Goal: Task Accomplishment & Management: Use online tool/utility

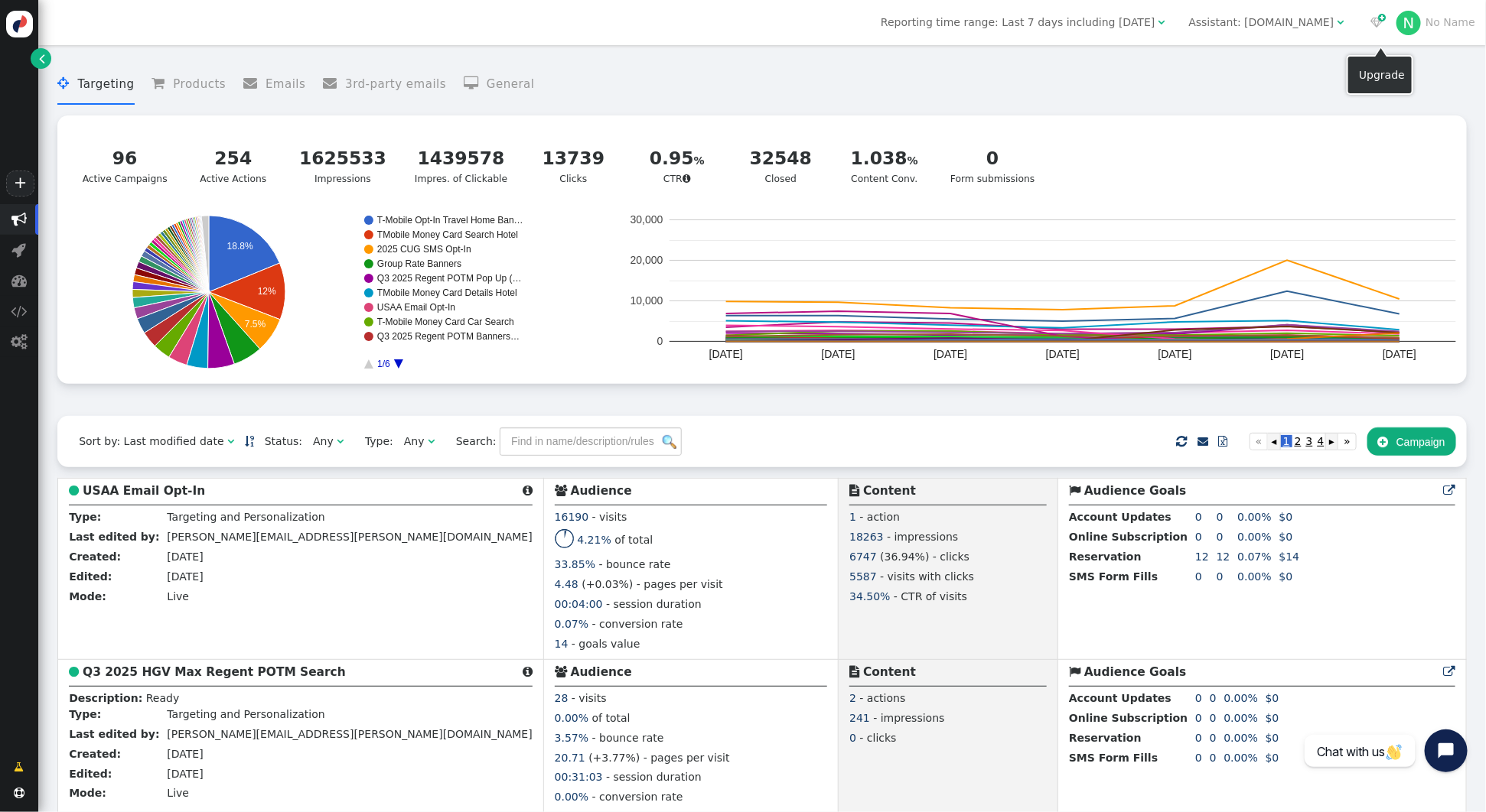
click at [1288, 25] on div "Assistant: mustdotravels.com" at bounding box center [1262, 22] width 146 height 16
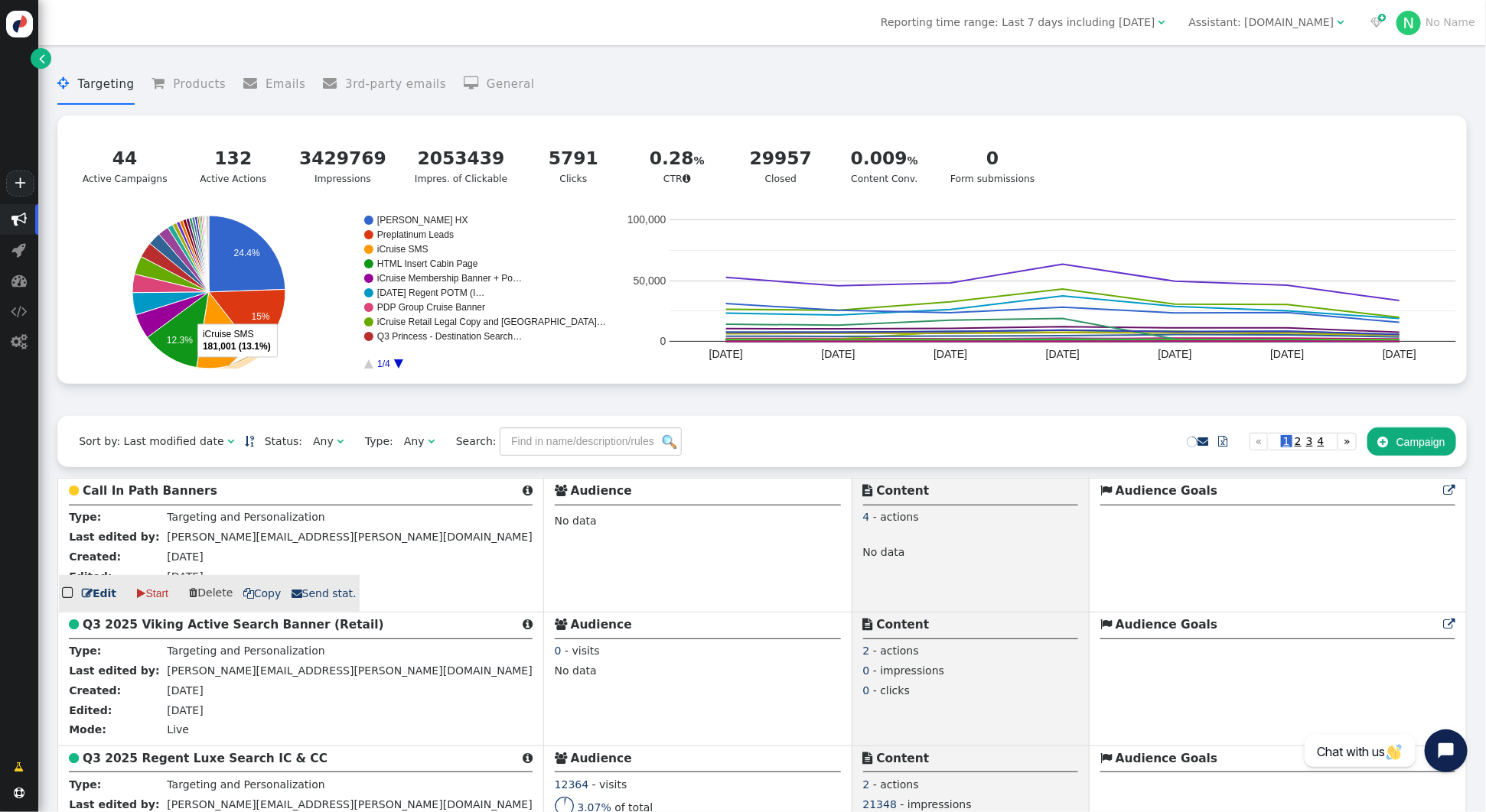
click at [174, 489] on b "Call In Path Banners" at bounding box center [150, 490] width 134 height 14
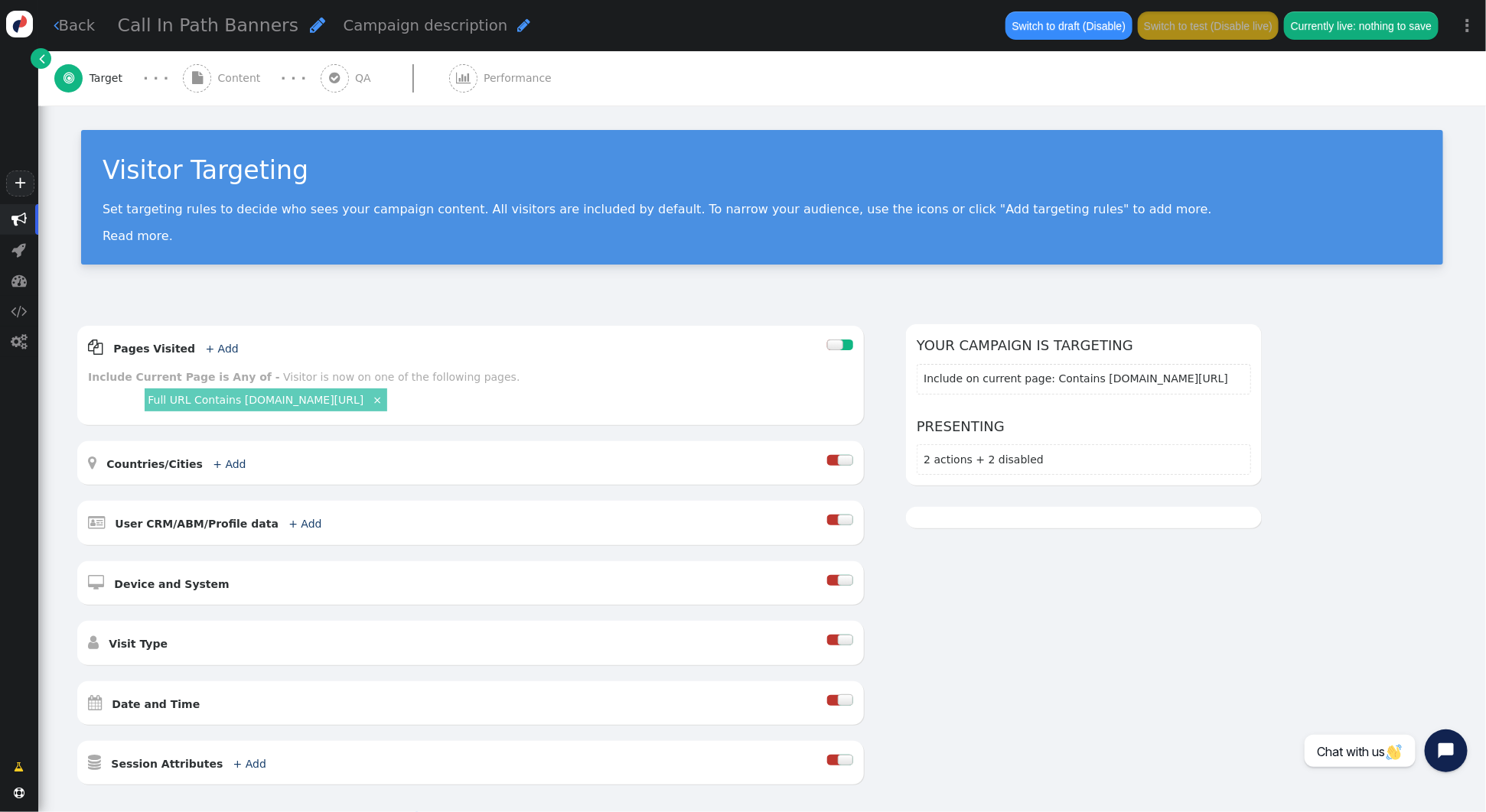
click at [243, 84] on span "Content" at bounding box center [243, 77] width 49 height 16
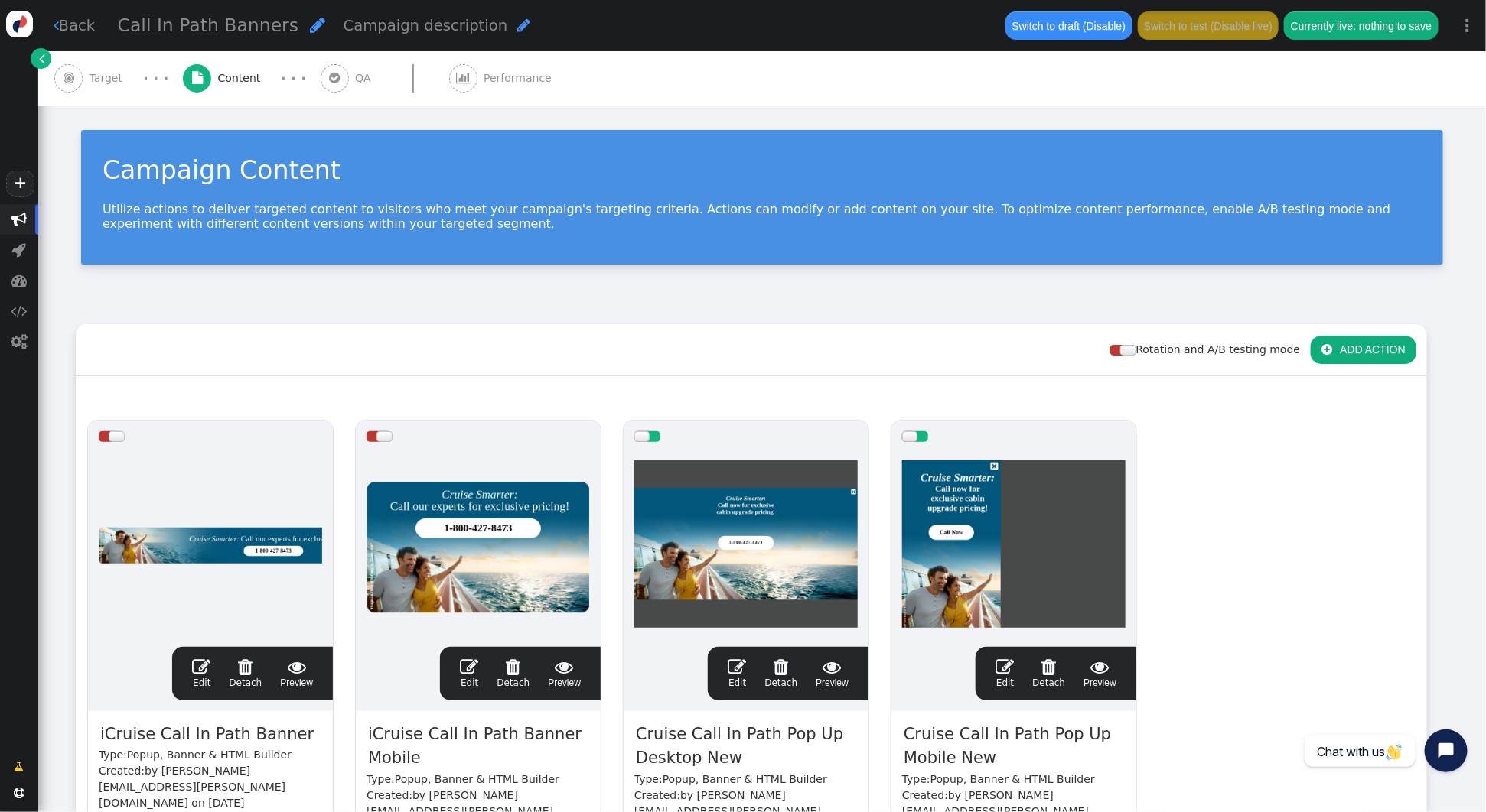
scroll to position [245, 0]
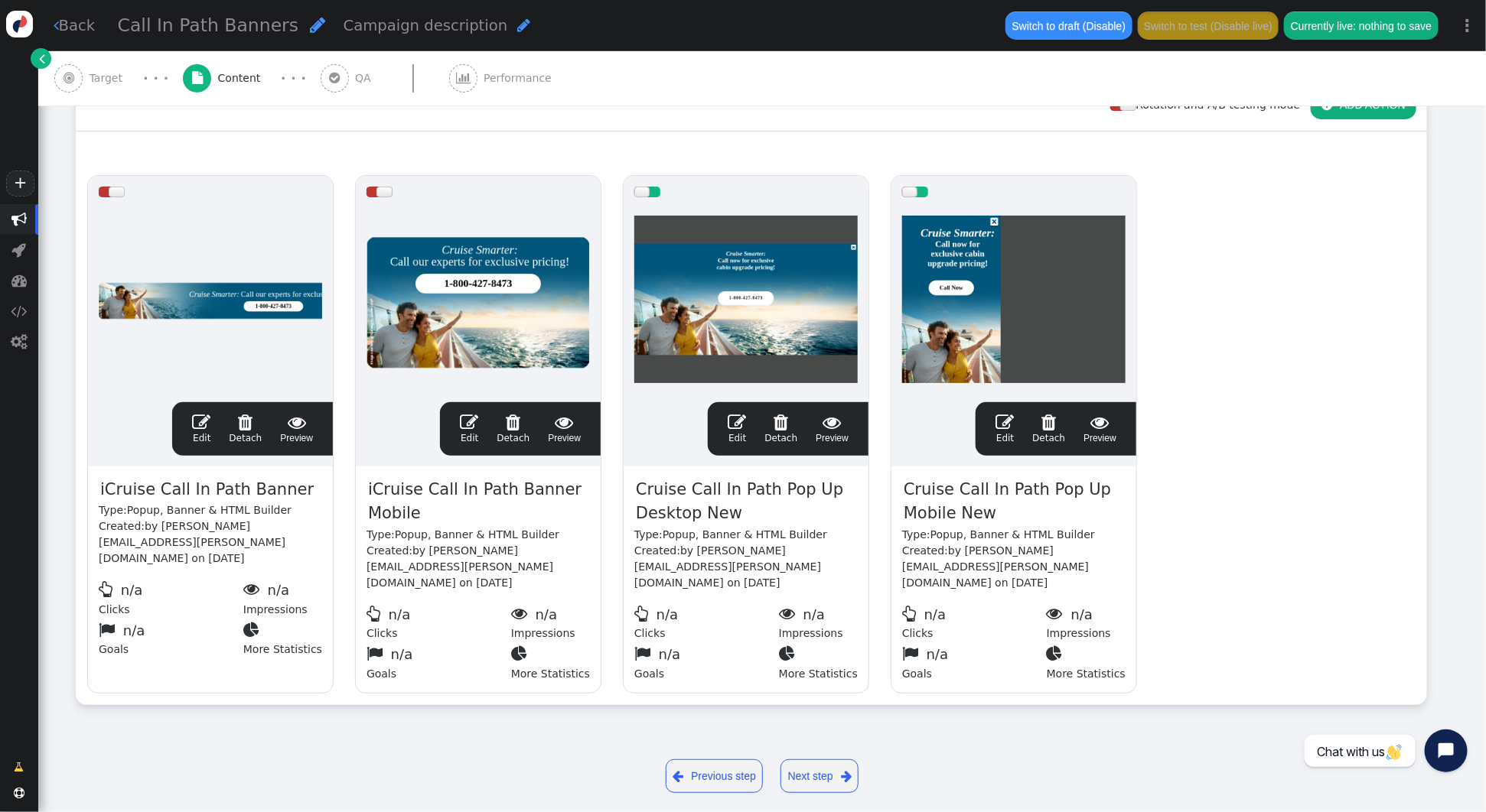
click at [1007, 420] on span "" at bounding box center [1005, 422] width 19 height 19
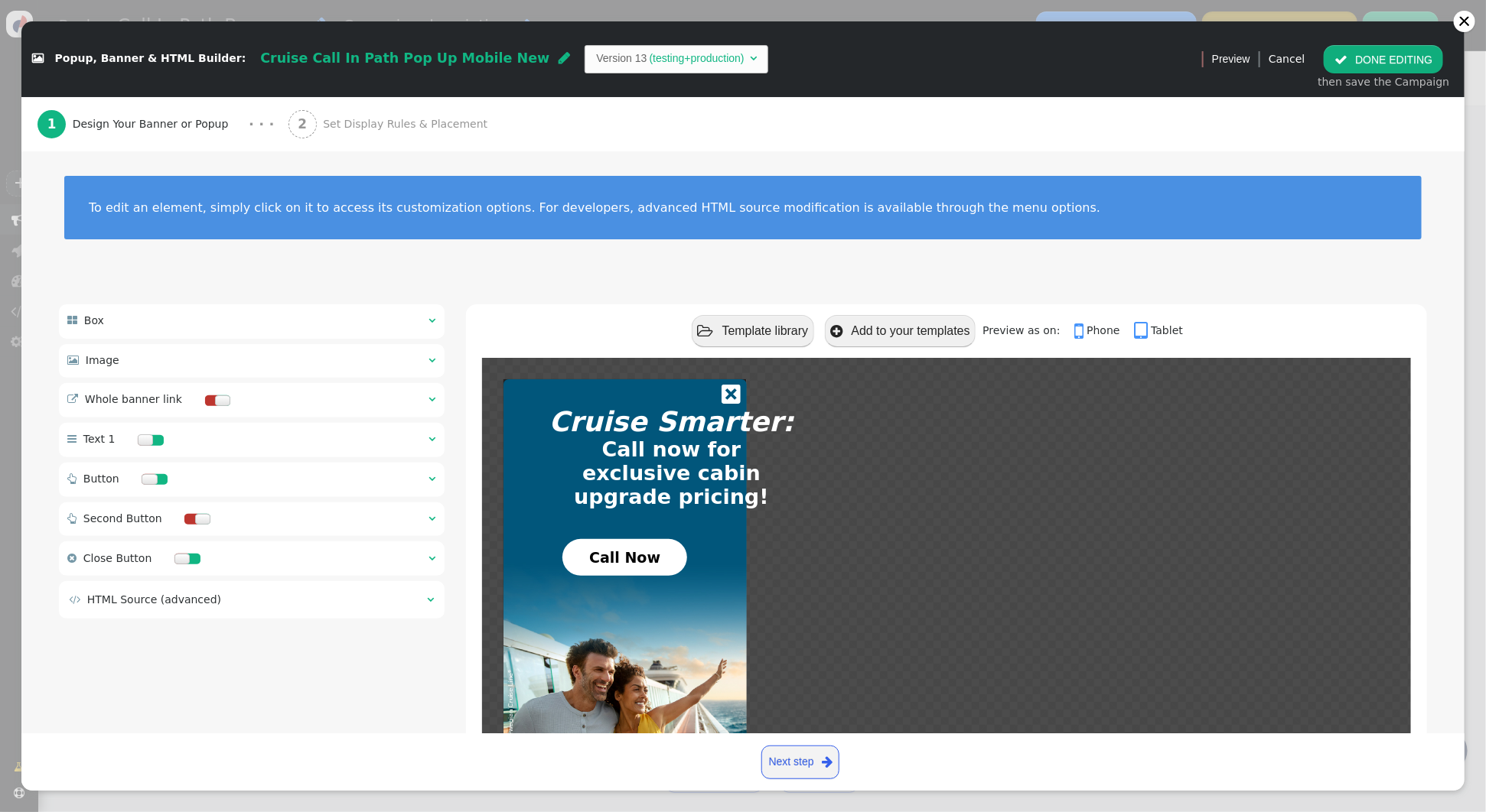
click at [430, 478] on span "" at bounding box center [431, 478] width 7 height 10
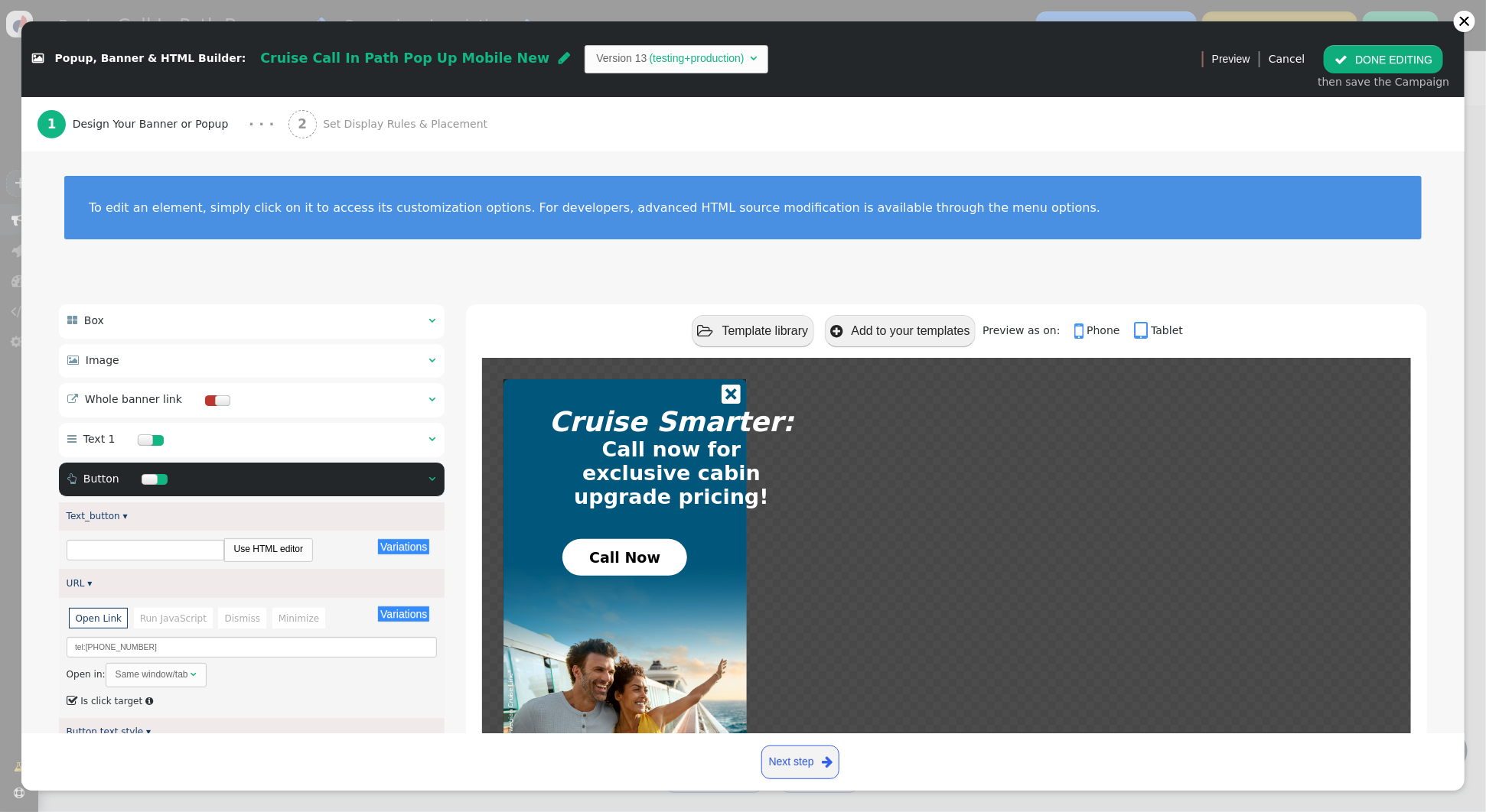
type input "Call Now"
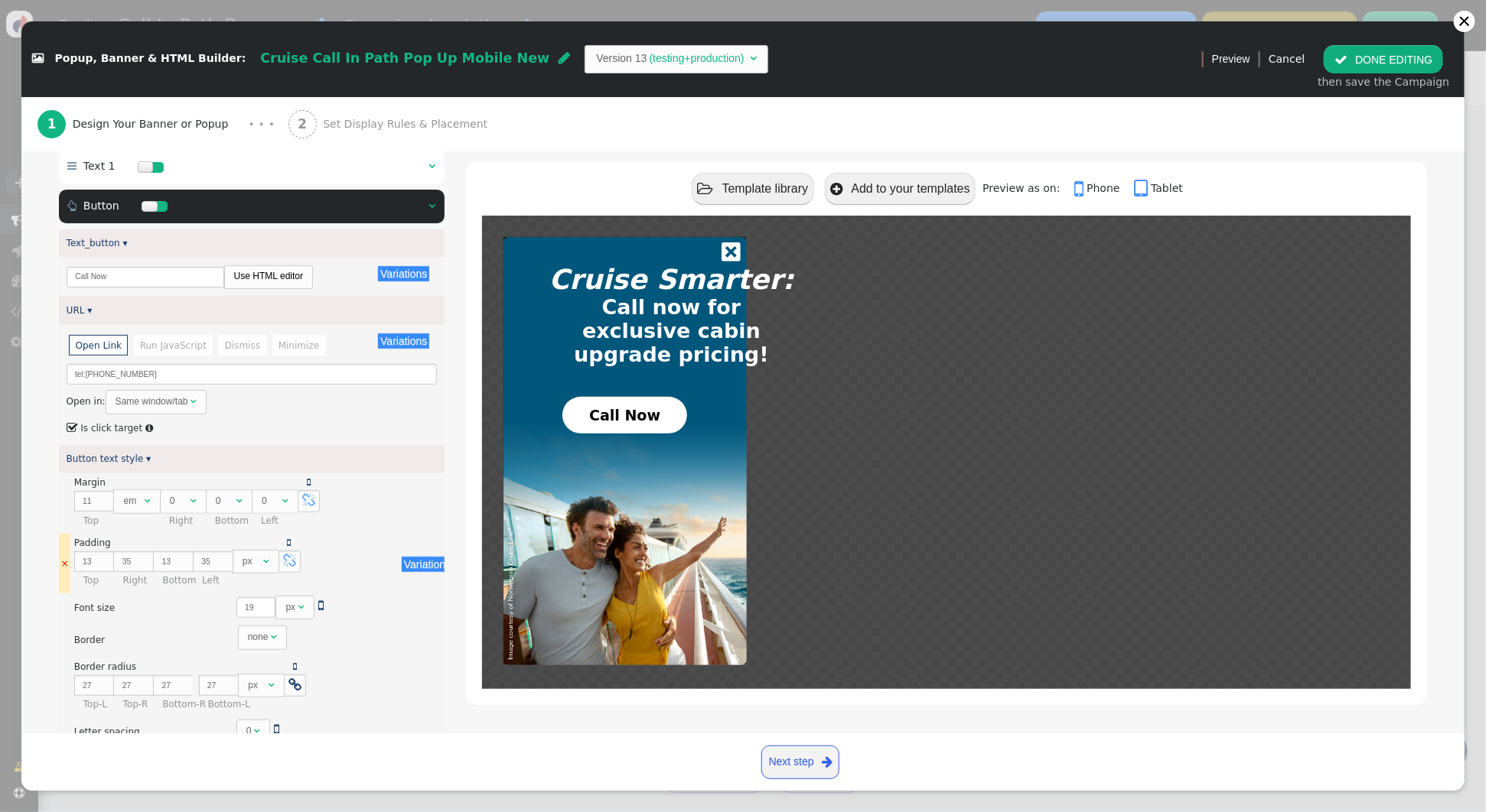
scroll to position [289, 0]
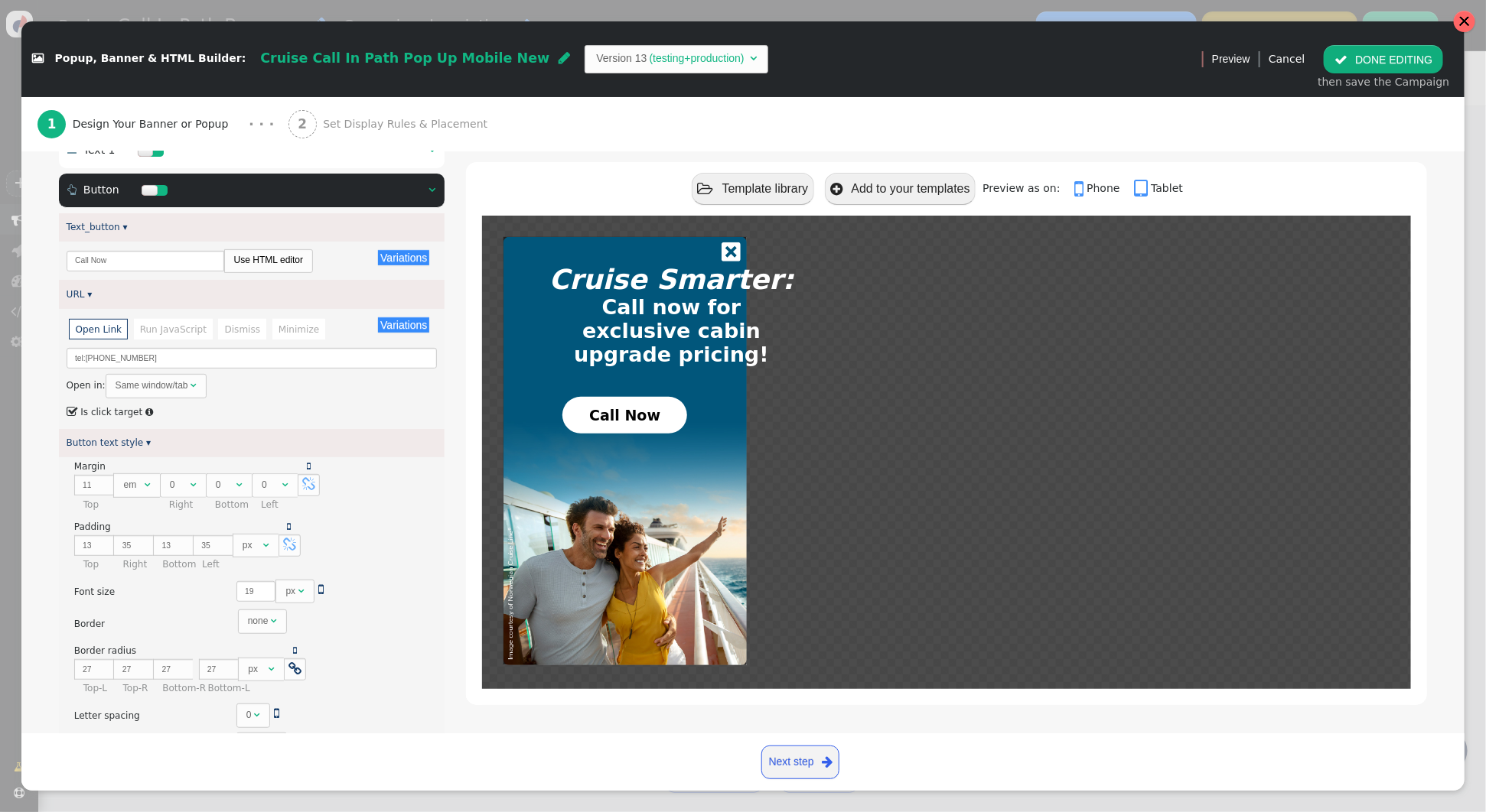
click at [1467, 23] on div at bounding box center [1465, 21] width 12 height 12
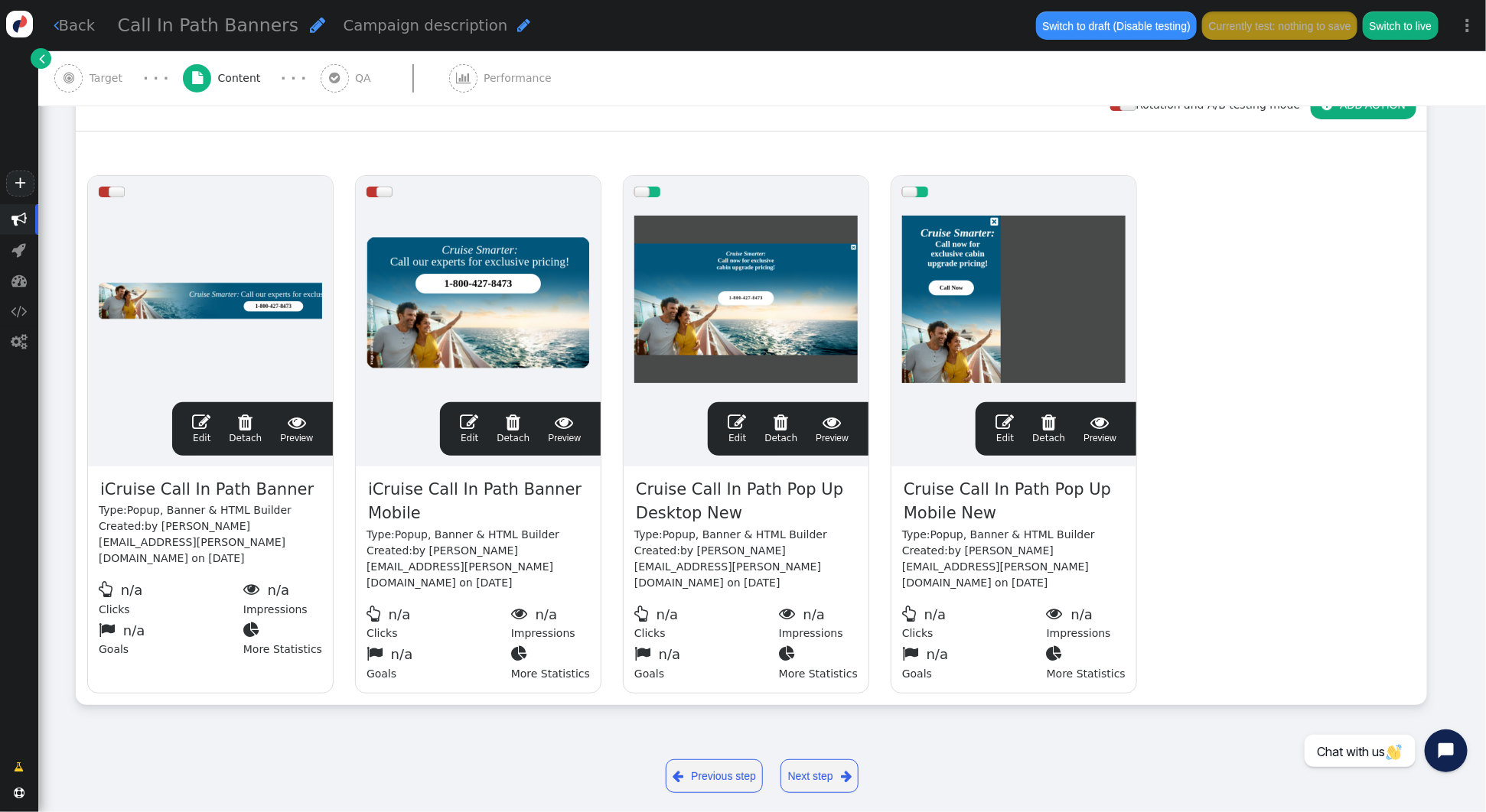
click at [728, 422] on div " Edit  Detach  Preview" at bounding box center [787, 429] width 139 height 32
click at [742, 423] on span "" at bounding box center [737, 422] width 19 height 19
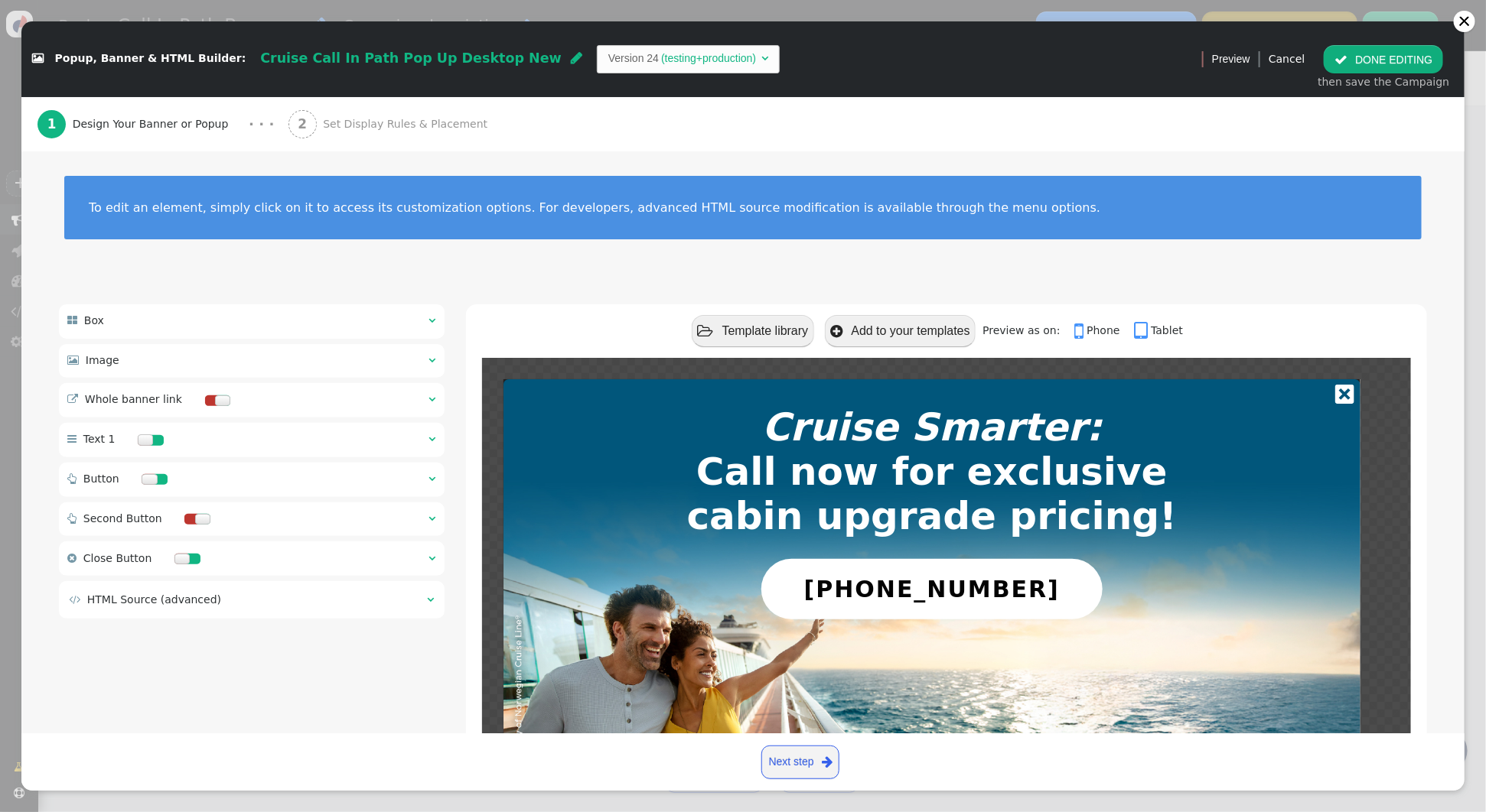
click at [434, 479] on span "" at bounding box center [431, 478] width 7 height 10
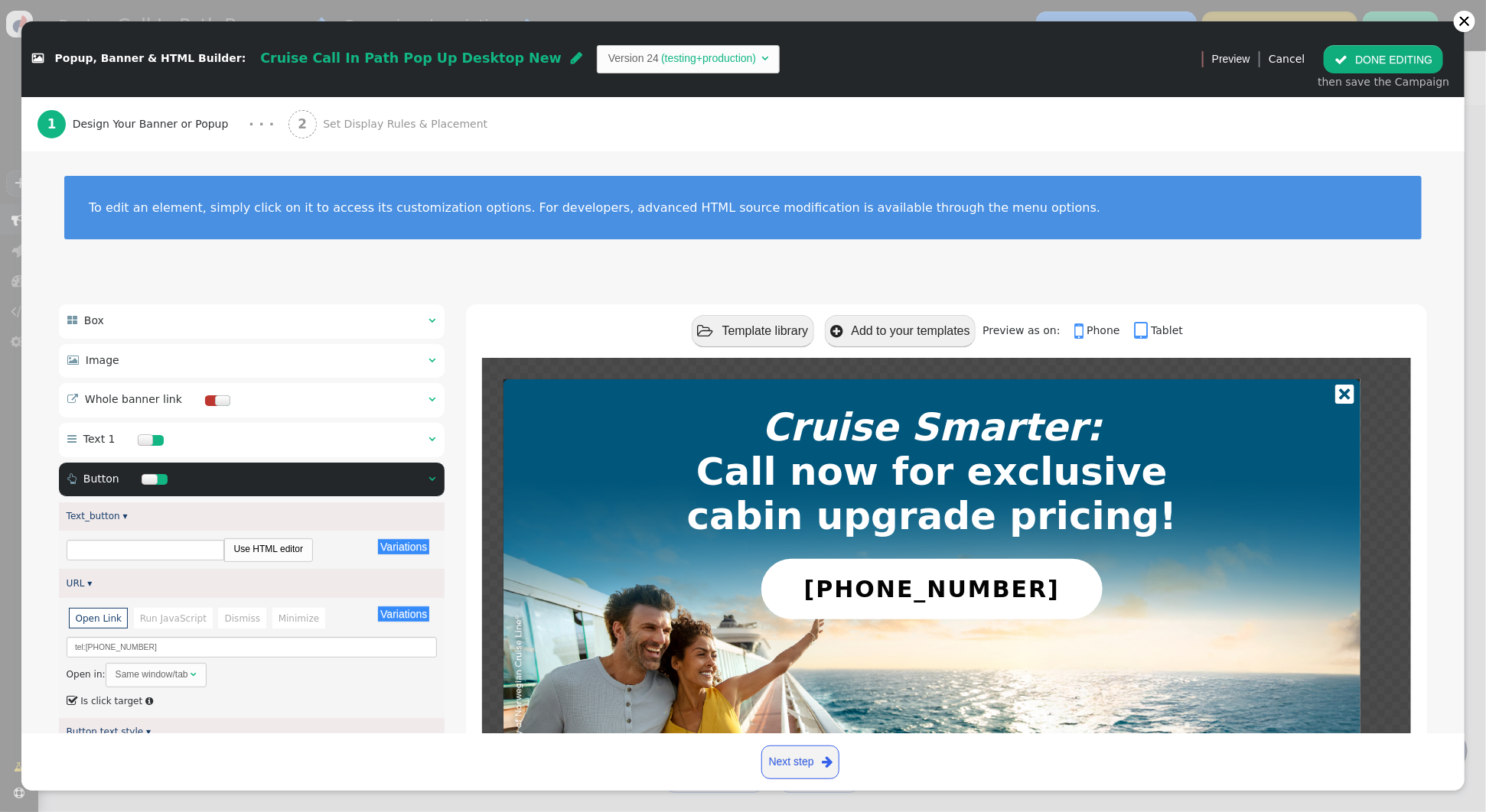
type input "[PHONE_NUMBER]"
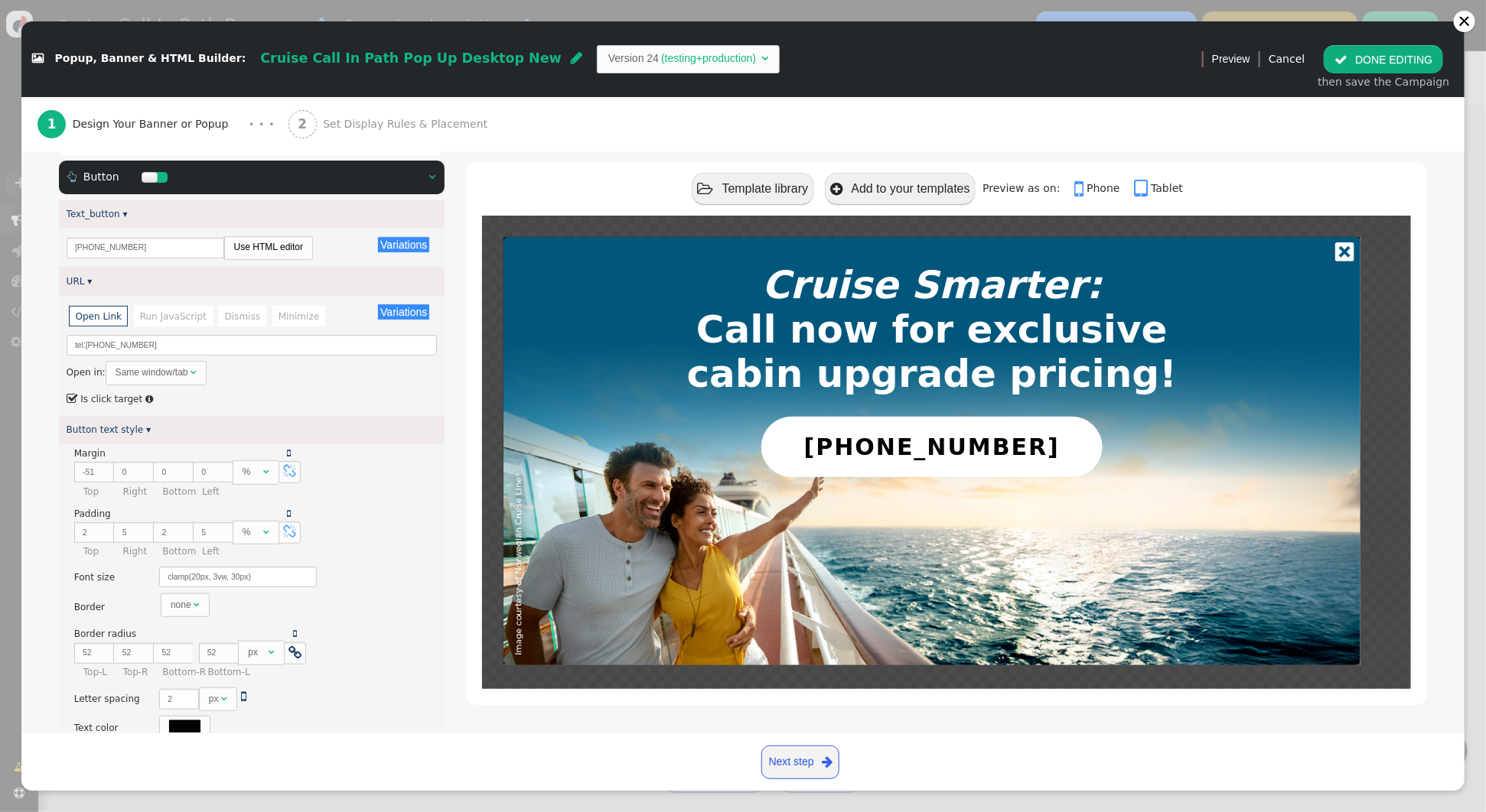
scroll to position [296, 0]
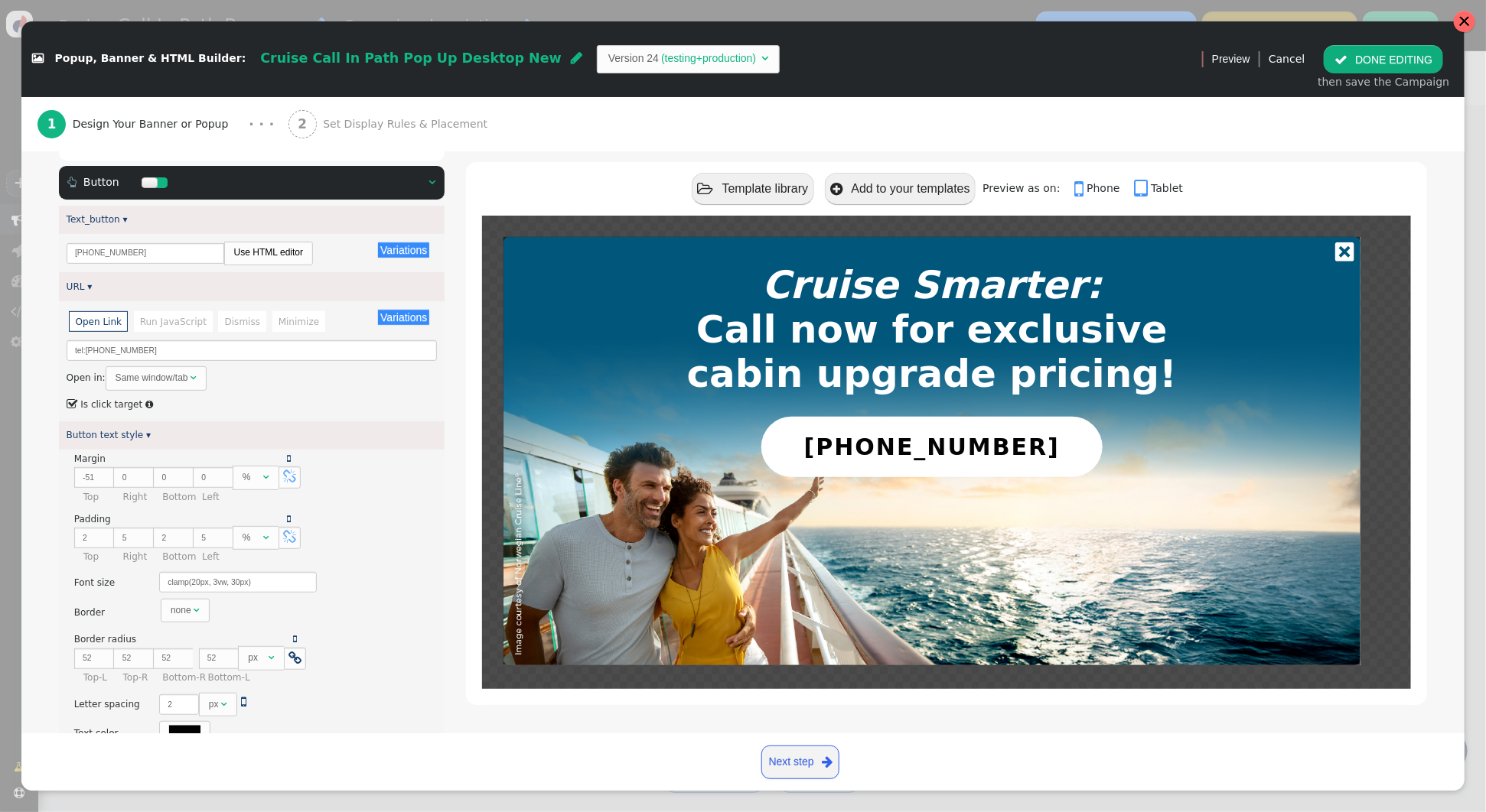
click at [1471, 24] on div at bounding box center [1465, 21] width 21 height 21
